Goal: Information Seeking & Learning: Learn about a topic

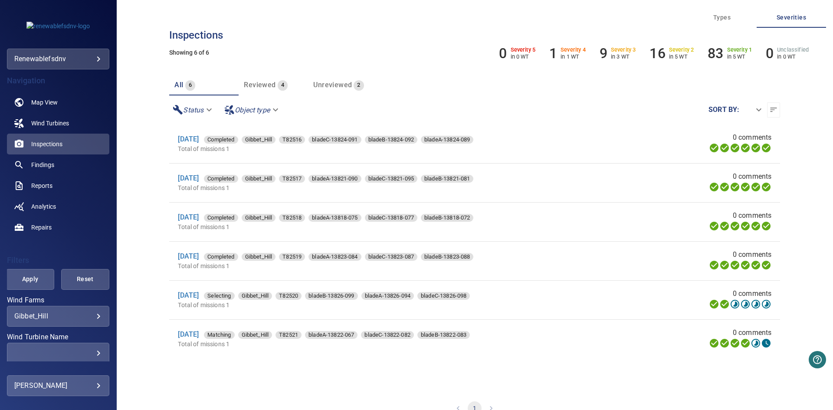
click at [99, 63] on body "**********" at bounding box center [416, 205] width 833 height 410
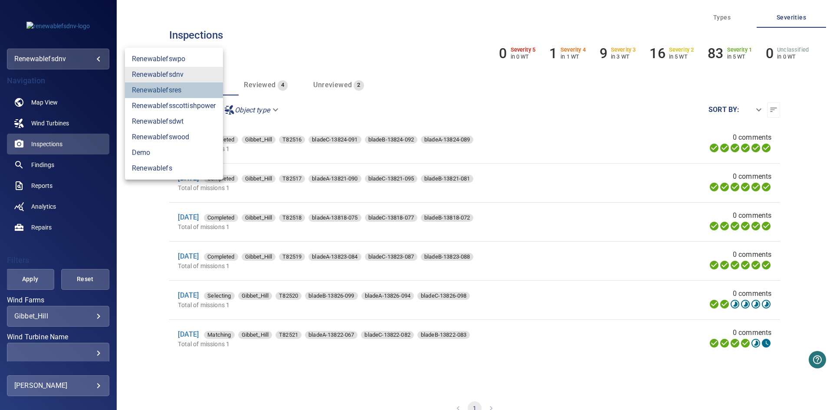
click at [209, 94] on link "renewablefsres" at bounding box center [174, 90] width 98 height 16
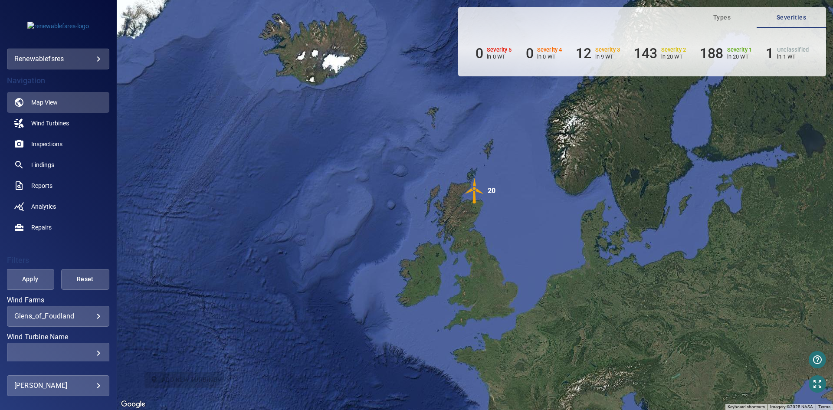
click at [65, 317] on body "**********" at bounding box center [416, 205] width 833 height 410
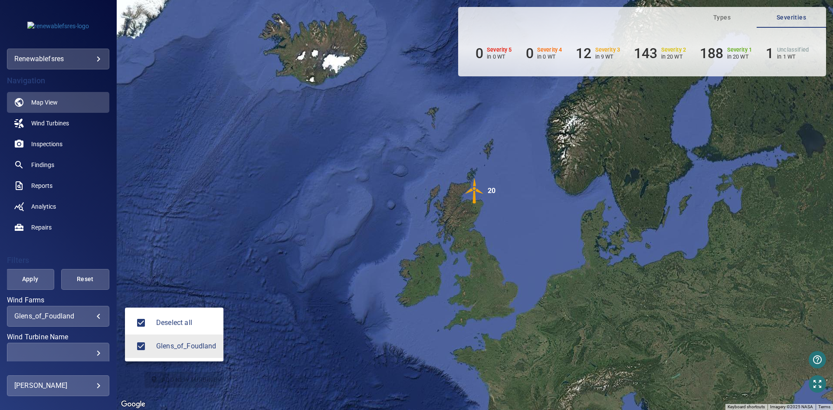
click at [72, 57] on div at bounding box center [416, 205] width 833 height 410
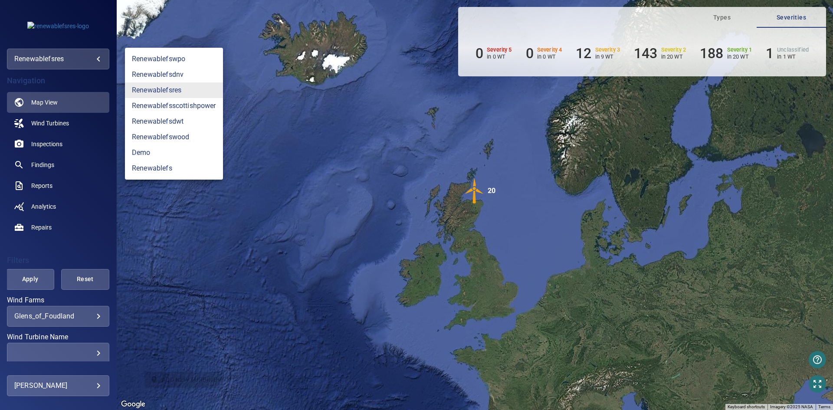
click at [92, 59] on body "**********" at bounding box center [416, 205] width 833 height 410
click at [188, 57] on link "renewablefswpo" at bounding box center [174, 59] width 98 height 16
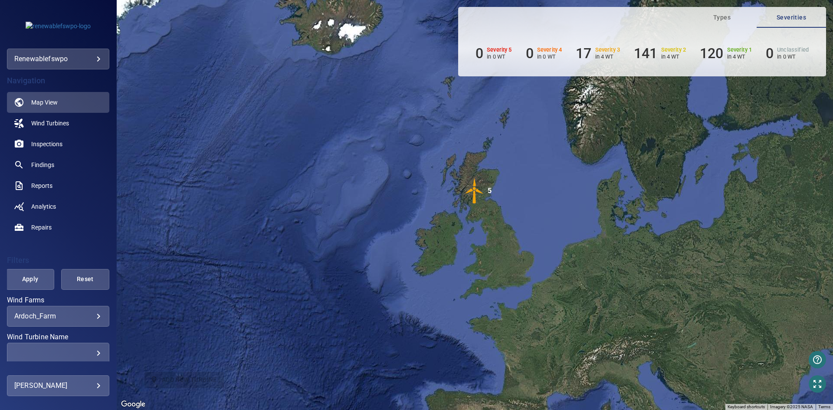
click at [87, 313] on body "**********" at bounding box center [416, 205] width 833 height 410
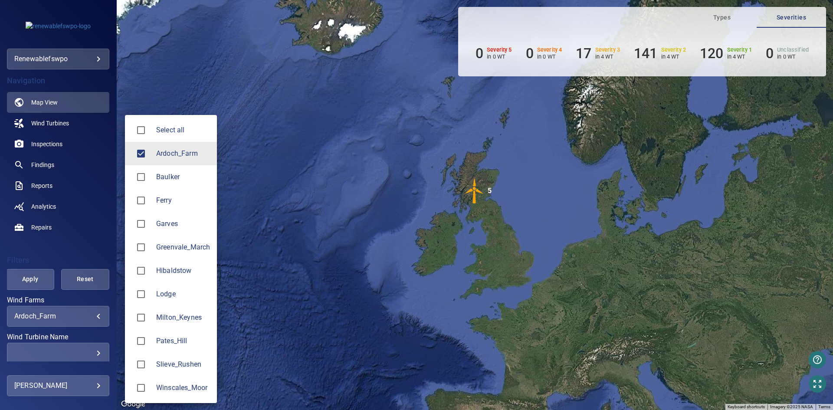
click at [51, 146] on div at bounding box center [416, 205] width 833 height 410
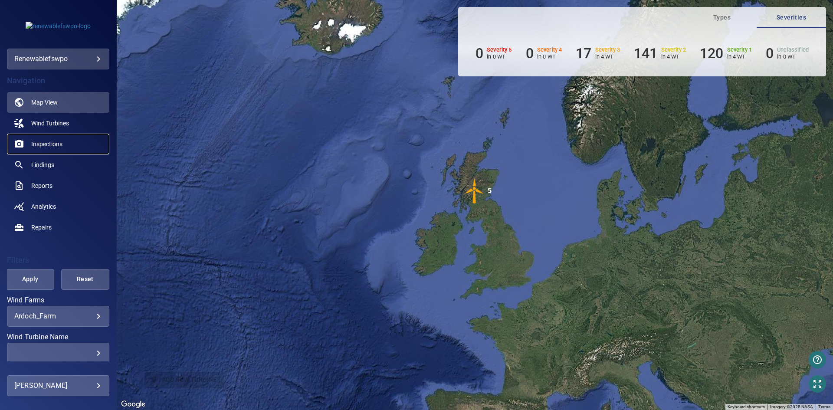
click at [52, 142] on span "Inspections" at bounding box center [46, 144] width 31 height 9
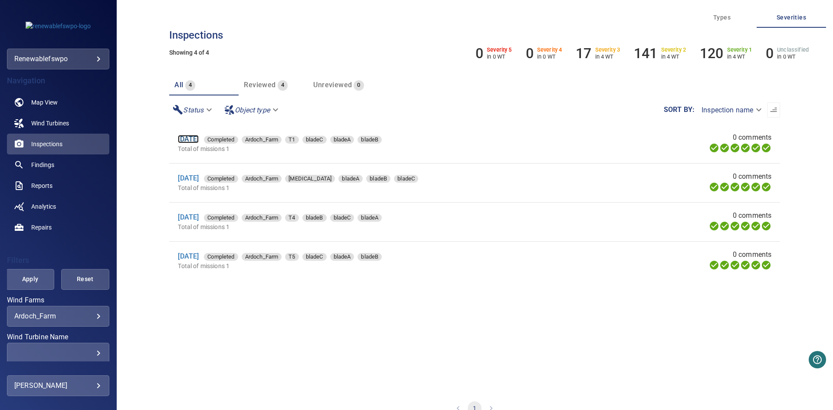
click at [192, 139] on link "[DATE]" at bounding box center [188, 139] width 21 height 8
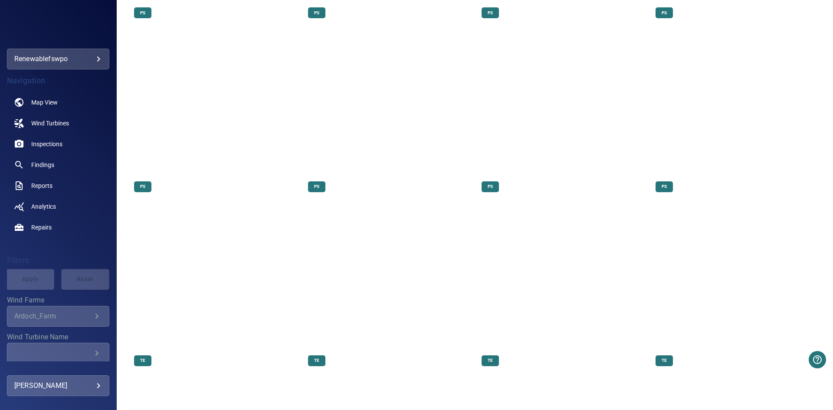
scroll to position [2535, 0]
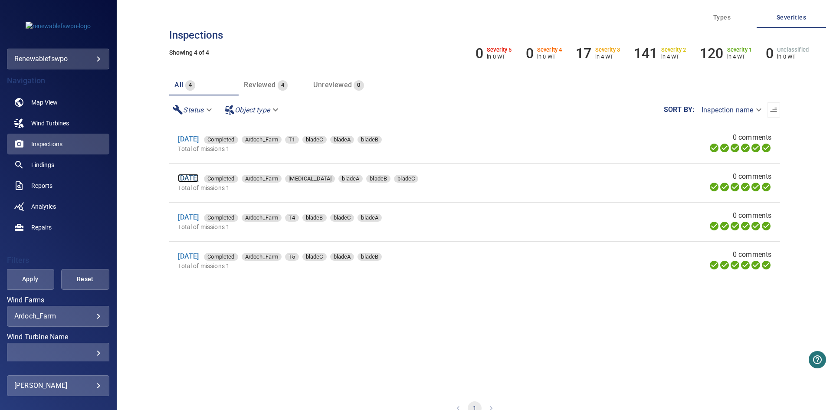
click at [197, 179] on link "[DATE]" at bounding box center [188, 178] width 21 height 8
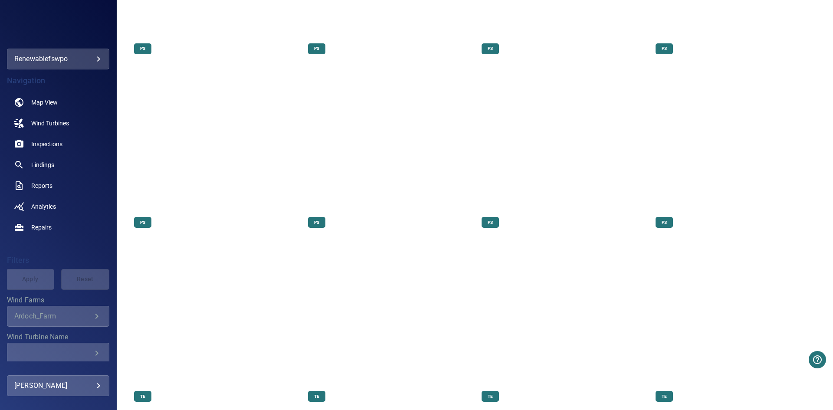
scroll to position [5833, 0]
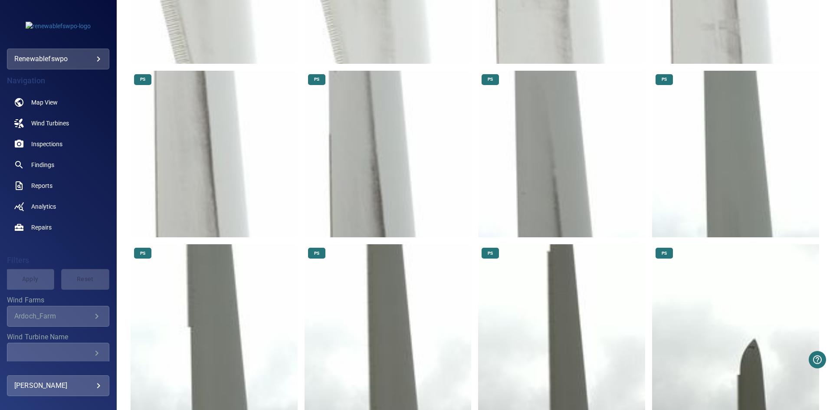
drag, startPoint x: 520, startPoint y: 245, endPoint x: 519, endPoint y: 241, distance: 4.5
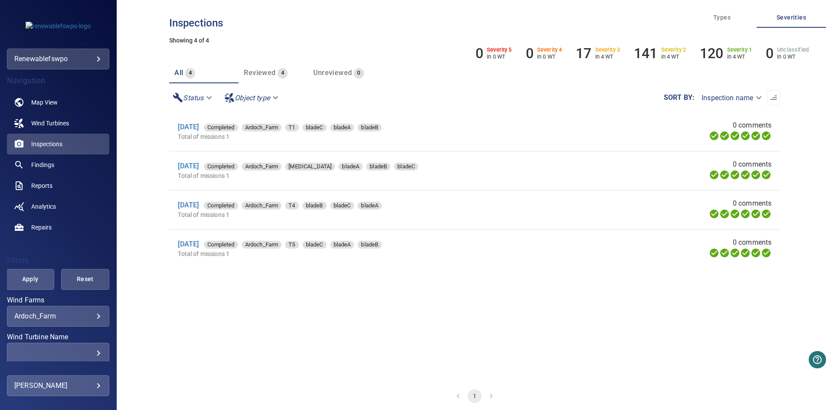
scroll to position [16, 0]
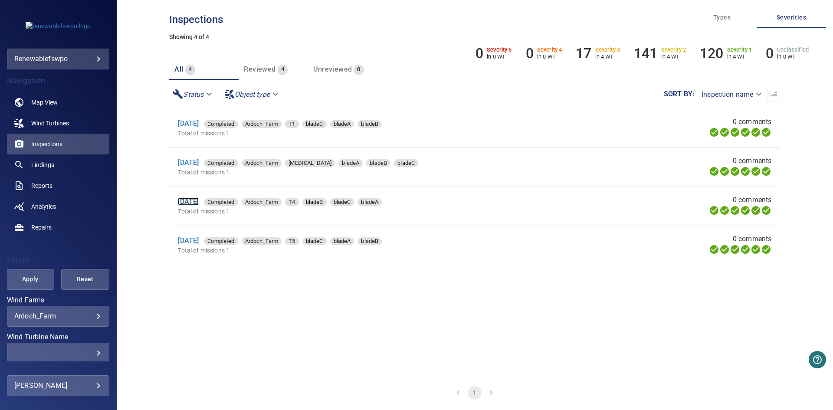
click at [196, 204] on link "[DATE]" at bounding box center [188, 201] width 21 height 8
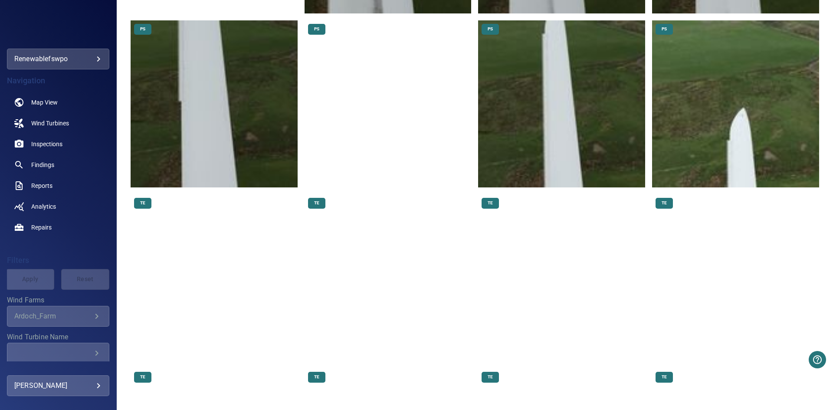
scroll to position [3471, 0]
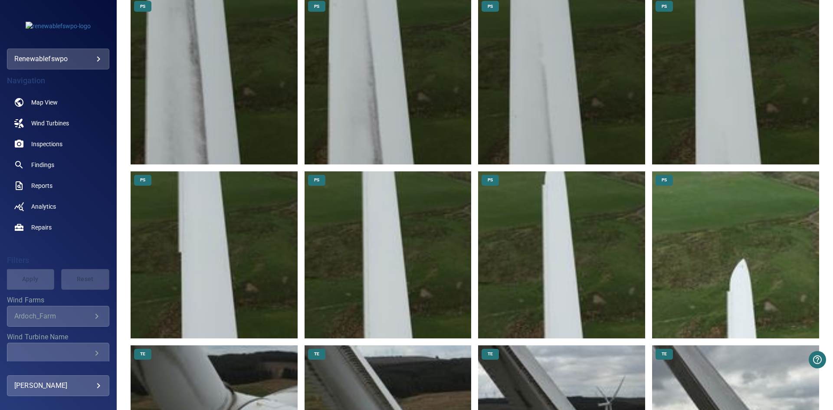
click at [743, 234] on img at bounding box center [735, 254] width 167 height 167
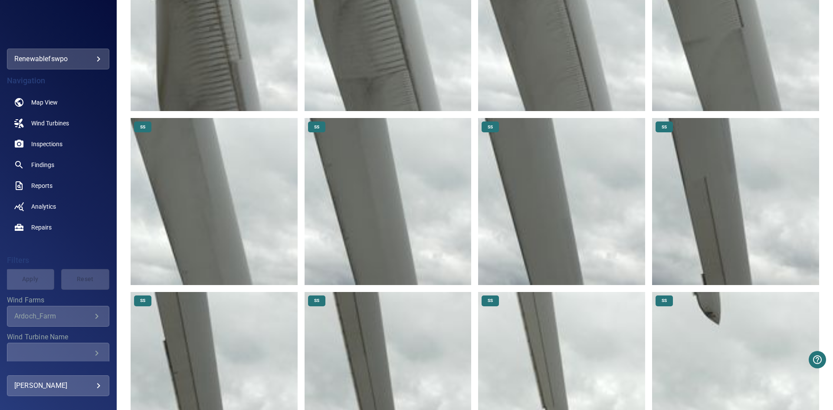
scroll to position [7005, 0]
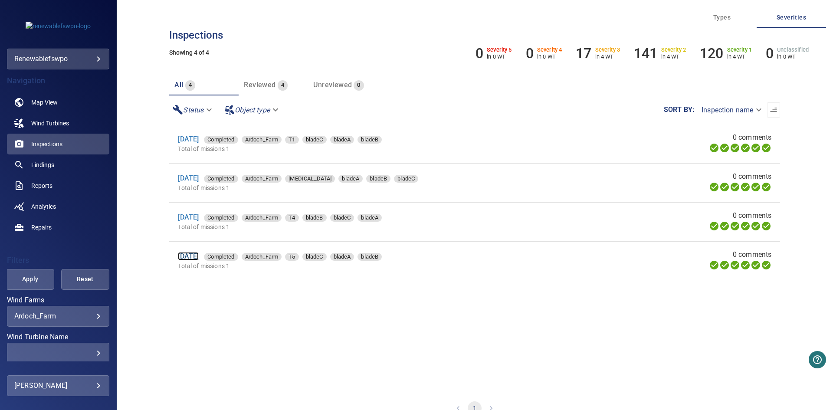
click at [195, 259] on link "[DATE]" at bounding box center [188, 256] width 21 height 8
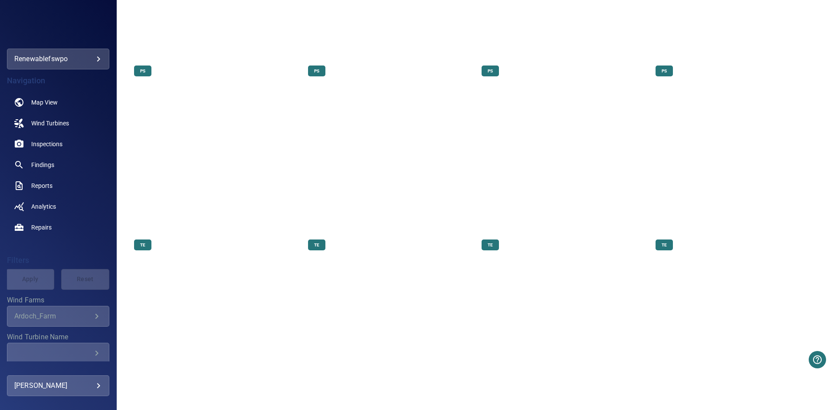
scroll to position [5920, 0]
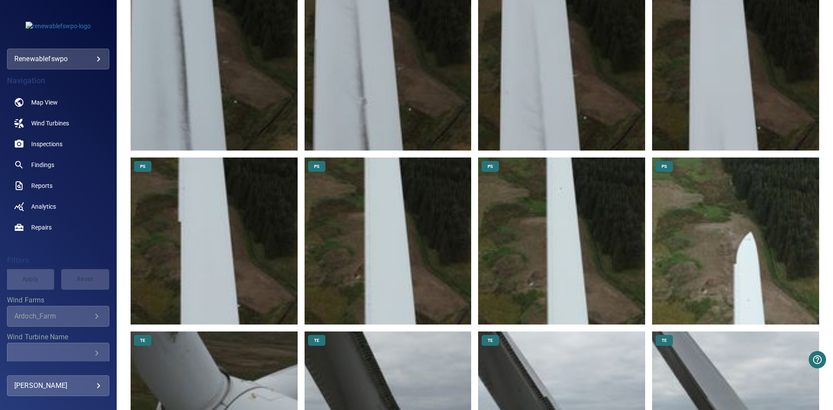
click at [744, 177] on img at bounding box center [735, 241] width 167 height 167
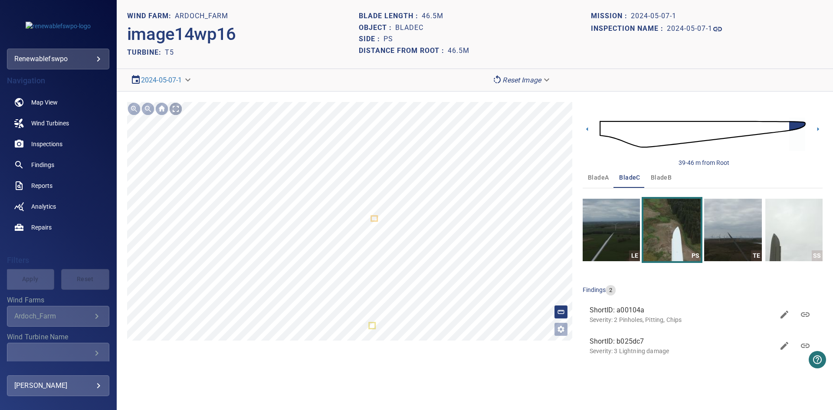
click at [181, 109] on div at bounding box center [176, 109] width 14 height 14
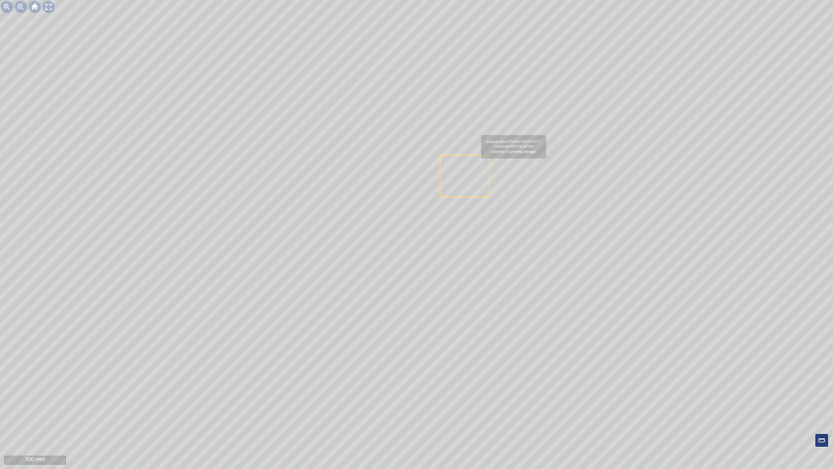
click at [473, 175] on icon at bounding box center [465, 176] width 48 height 40
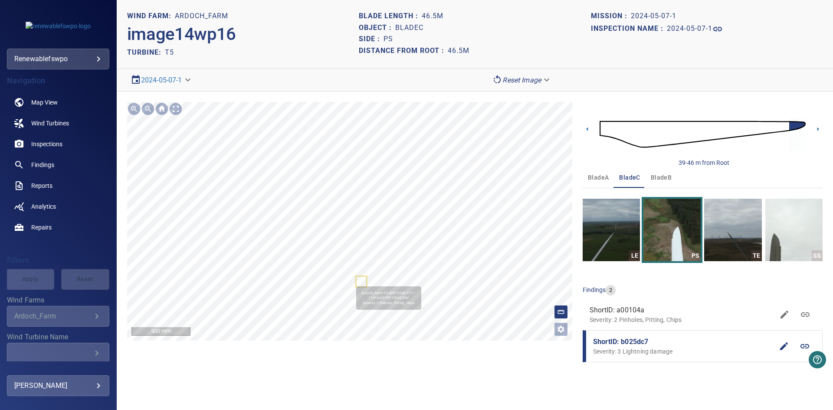
click at [357, 277] on icon at bounding box center [362, 282] width 10 height 10
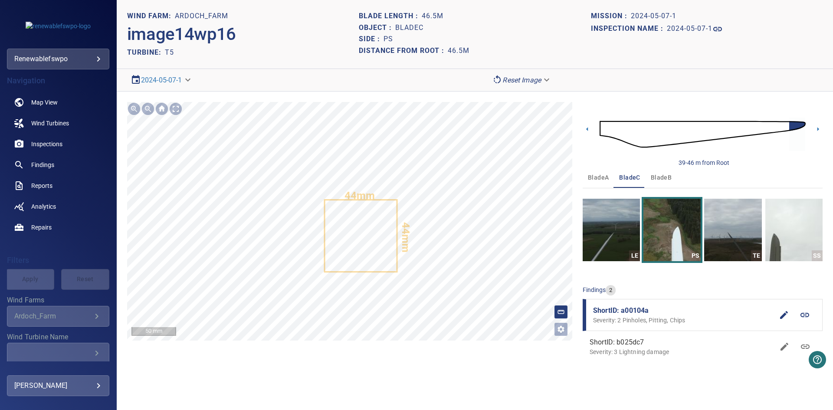
click at [561, 327] on icon "Open image filters and tagging options" at bounding box center [561, 329] width 7 height 7
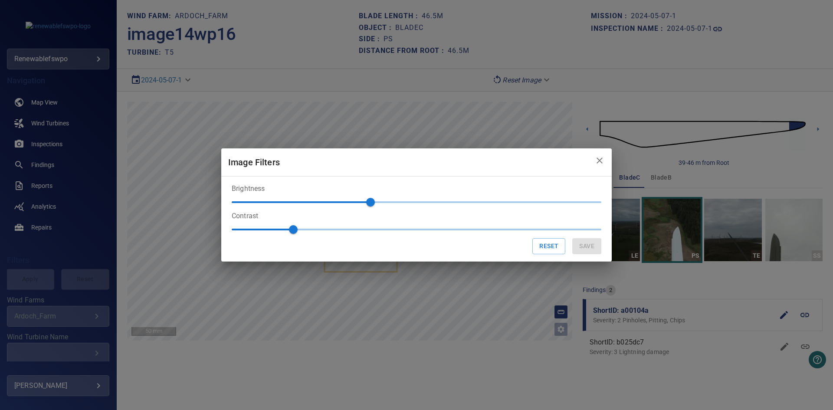
click at [602, 157] on icon "close" at bounding box center [599, 160] width 10 height 10
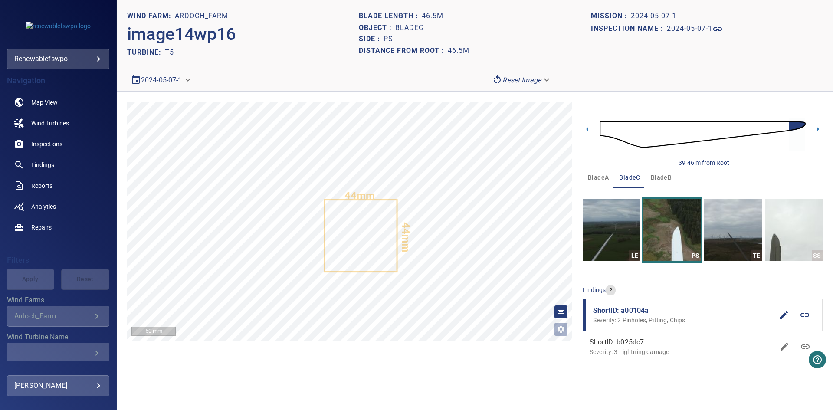
click at [181, 82] on body "**********" at bounding box center [416, 205] width 833 height 410
drag, startPoint x: 232, startPoint y: 54, endPoint x: 350, endPoint y: 62, distance: 118.3
click at [233, 54] on div at bounding box center [416, 205] width 833 height 410
click at [520, 79] on body "**********" at bounding box center [416, 205] width 833 height 410
click at [598, 68] on div at bounding box center [416, 205] width 833 height 410
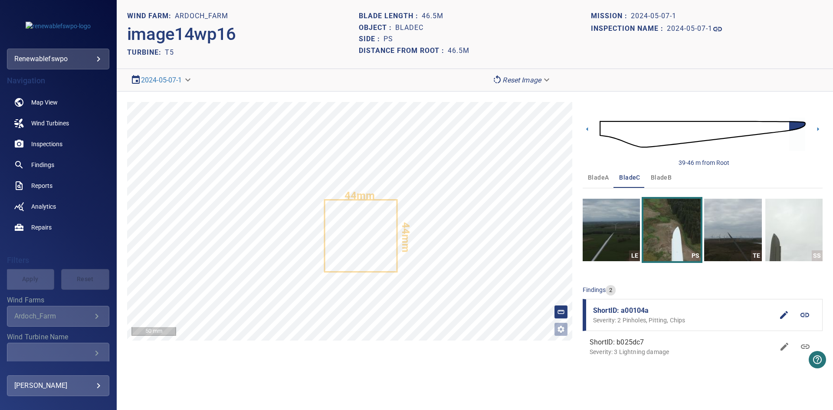
click at [810, 316] on icon at bounding box center [805, 315] width 10 height 10
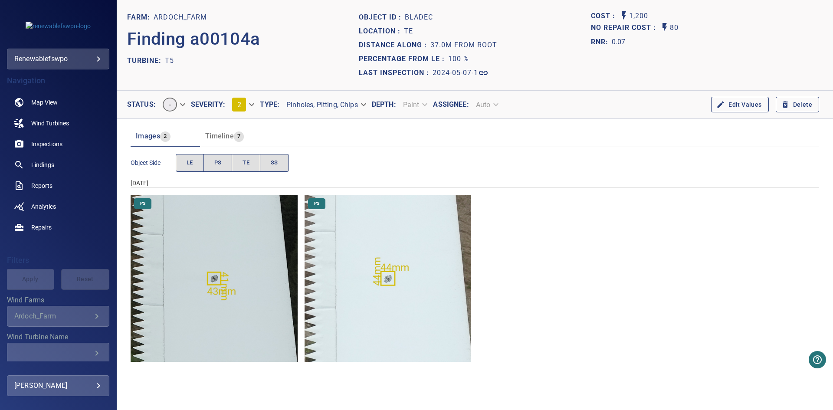
drag, startPoint x: 234, startPoint y: 241, endPoint x: 196, endPoint y: 247, distance: 38.6
click at [196, 247] on img "Ardoch_Farm/T5/2024-05-07-1/2024-05-07-1/image15wp17.jpg" at bounding box center [214, 278] width 167 height 167
click at [382, 253] on img "Ardoch_Farm/T5/2024-05-07-1/2024-05-07-1/image14wp16.jpg" at bounding box center [388, 278] width 167 height 167
click at [403, 230] on img "Ardoch_Farm/T5/2024-05-07-1/2024-05-07-1/image14wp16.jpg" at bounding box center [388, 278] width 167 height 167
